Goal: Find specific page/section: Find specific page/section

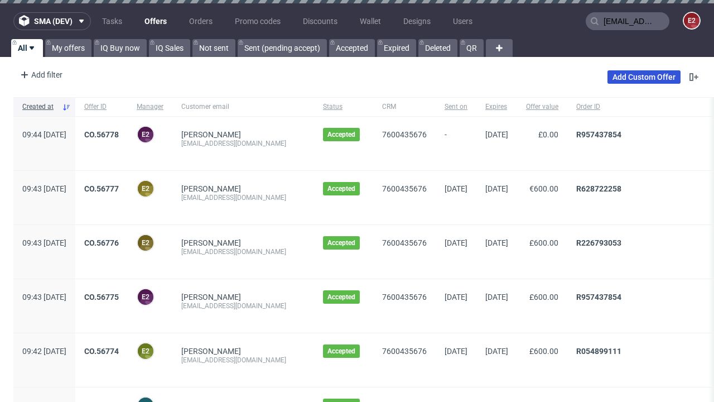
type input "[EMAIL_ADDRESS][DOMAIN_NAME]"
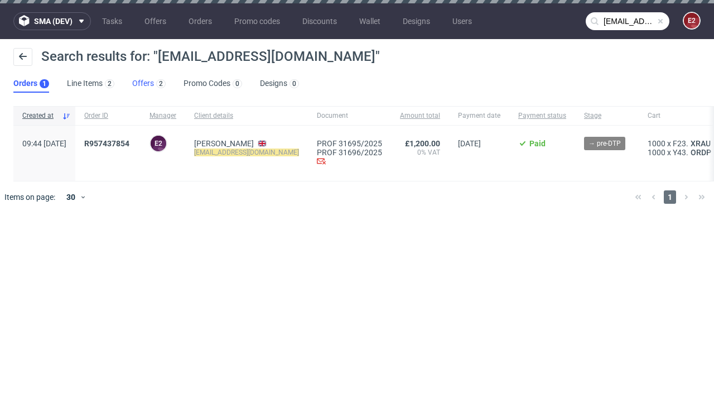
click at [149, 84] on link "Offers 2" at bounding box center [148, 84] width 33 height 18
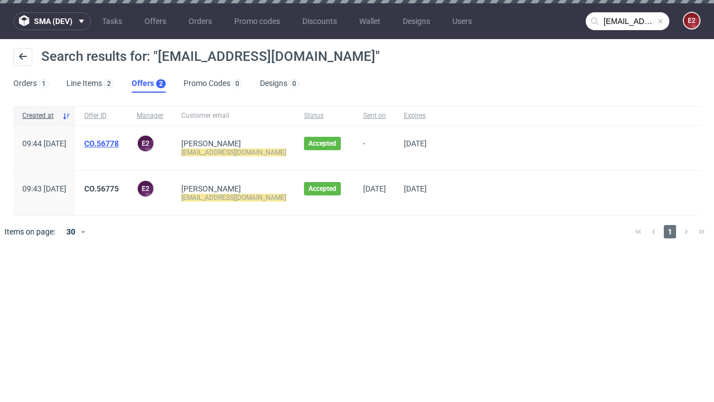
click at [119, 143] on link "CO.56778" at bounding box center [101, 143] width 35 height 9
